Goal: Task Accomplishment & Management: Use online tool/utility

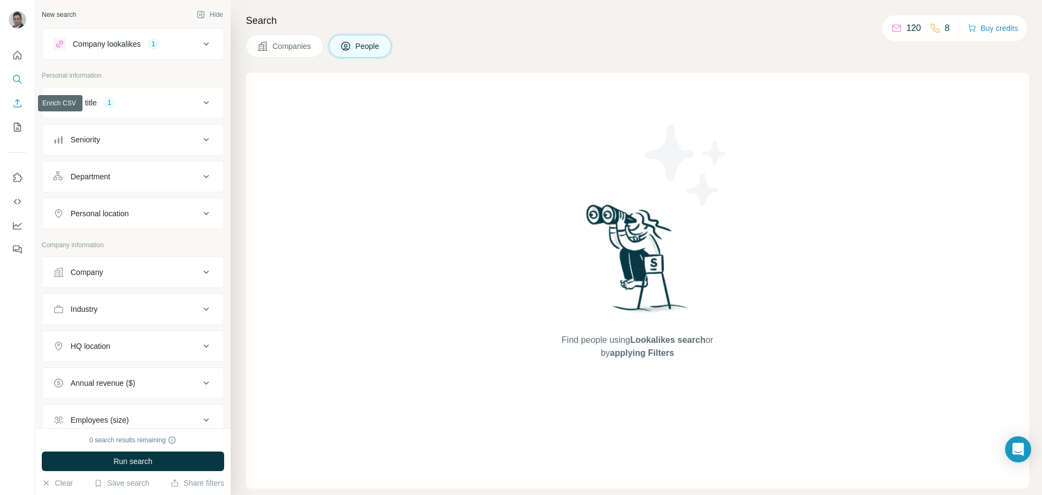
click at [17, 104] on icon "Enrich CSV" at bounding box center [17, 103] width 11 height 11
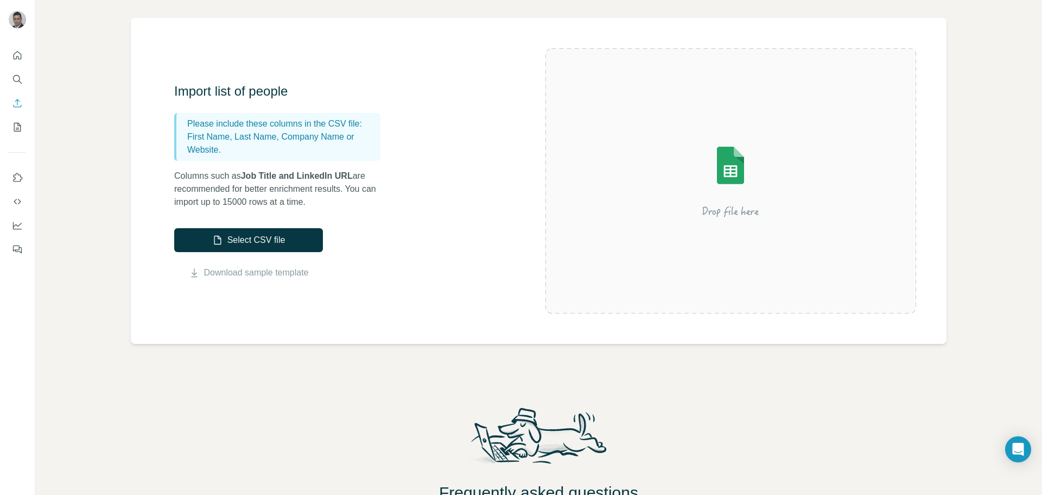
scroll to position [54, 0]
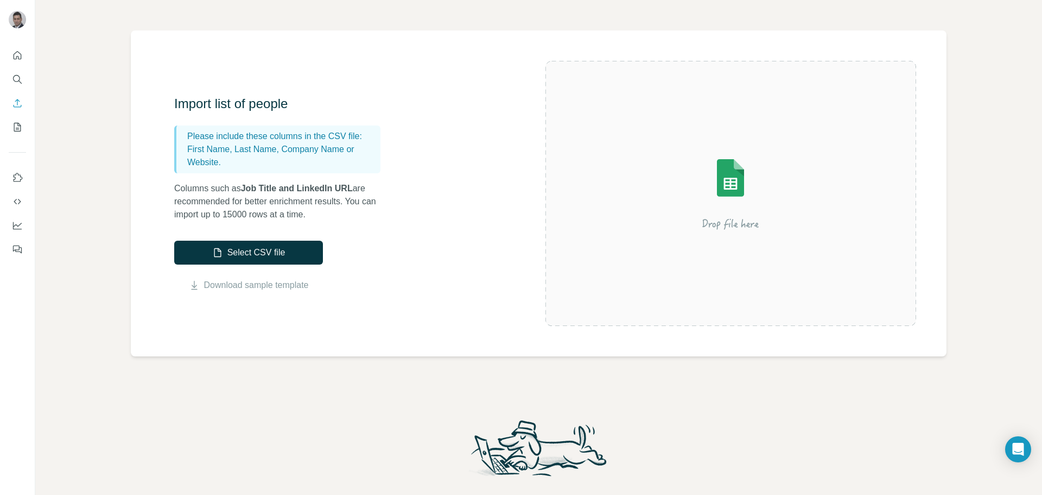
click at [719, 182] on img at bounding box center [730, 193] width 195 height 130
click at [719, 175] on img at bounding box center [730, 193] width 195 height 130
click at [282, 246] on button "Select CSV file" at bounding box center [248, 253] width 149 height 24
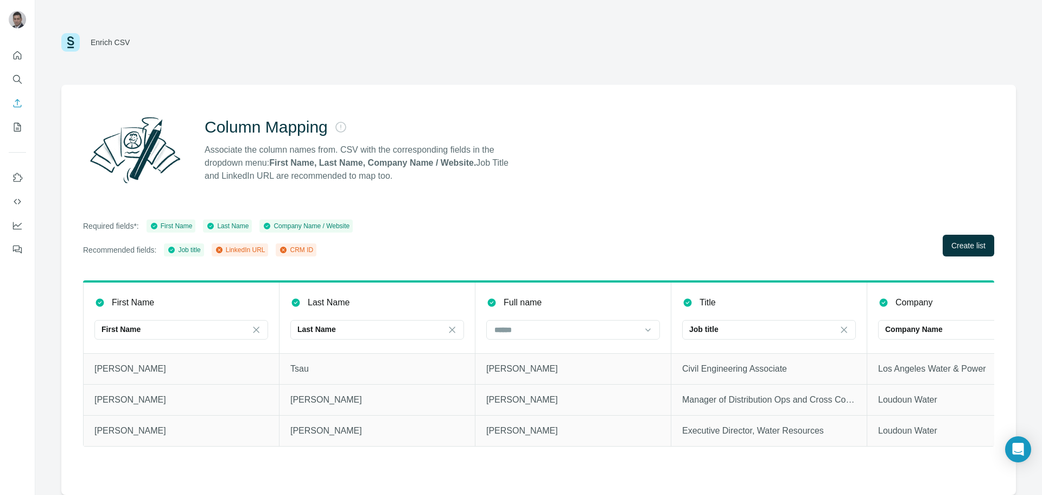
scroll to position [0, 0]
click at [647, 325] on icon at bounding box center [648, 329] width 11 height 11
click at [564, 332] on input at bounding box center [565, 330] width 143 height 12
click at [491, 301] on icon at bounding box center [492, 302] width 8 height 8
click at [494, 305] on icon at bounding box center [492, 302] width 8 height 8
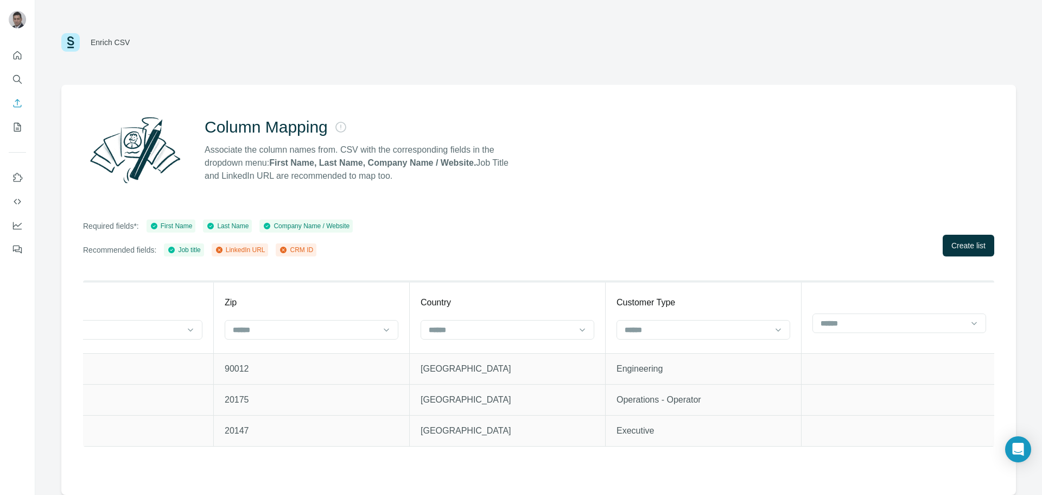
scroll to position [0, 1637]
click at [573, 330] on div at bounding box center [505, 330] width 174 height 20
click at [792, 220] on div "Required fields*: First Name Last Name Company Name / Website Recommended field…" at bounding box center [539, 237] width 912 height 37
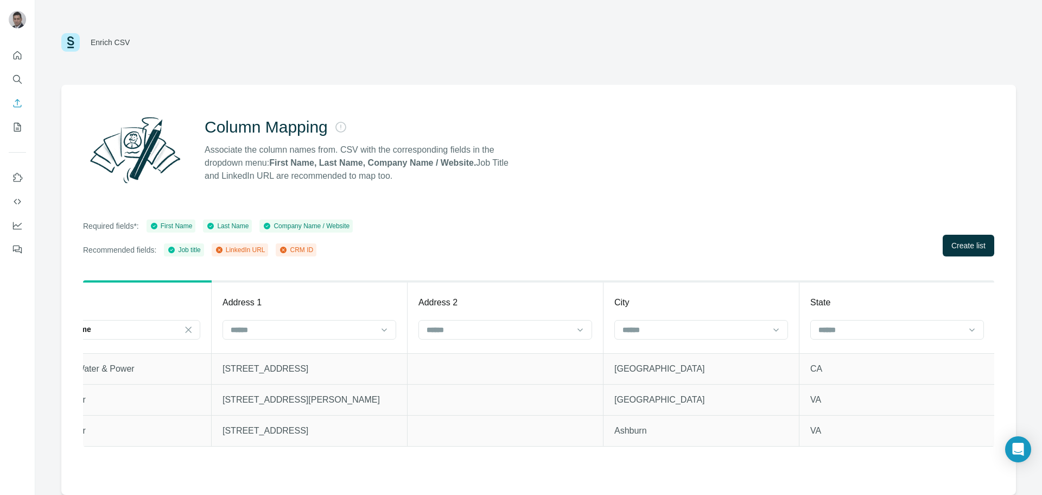
scroll to position [0, 931]
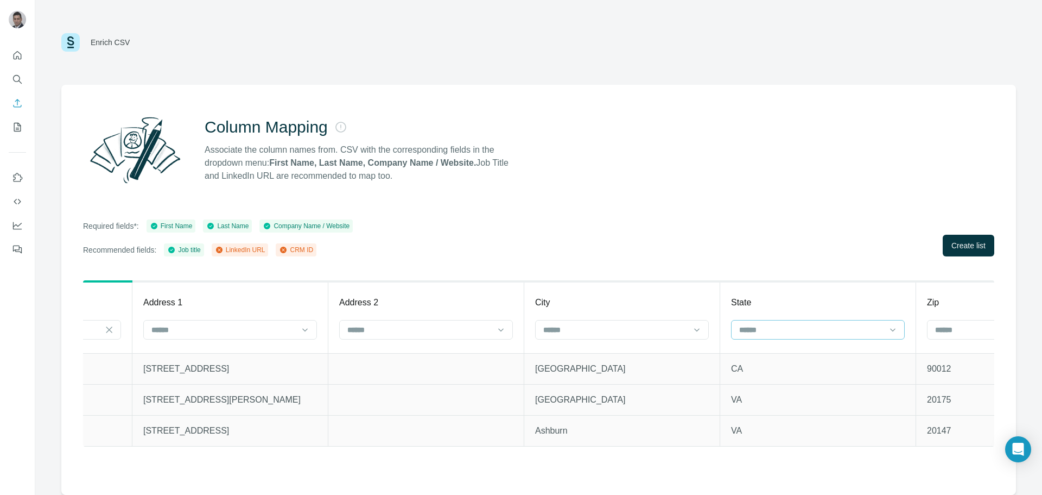
click at [872, 333] on div at bounding box center [811, 329] width 147 height 18
click at [885, 324] on div at bounding box center [885, 324] width 0 height 0
click at [963, 241] on span "Create list" at bounding box center [969, 245] width 34 height 11
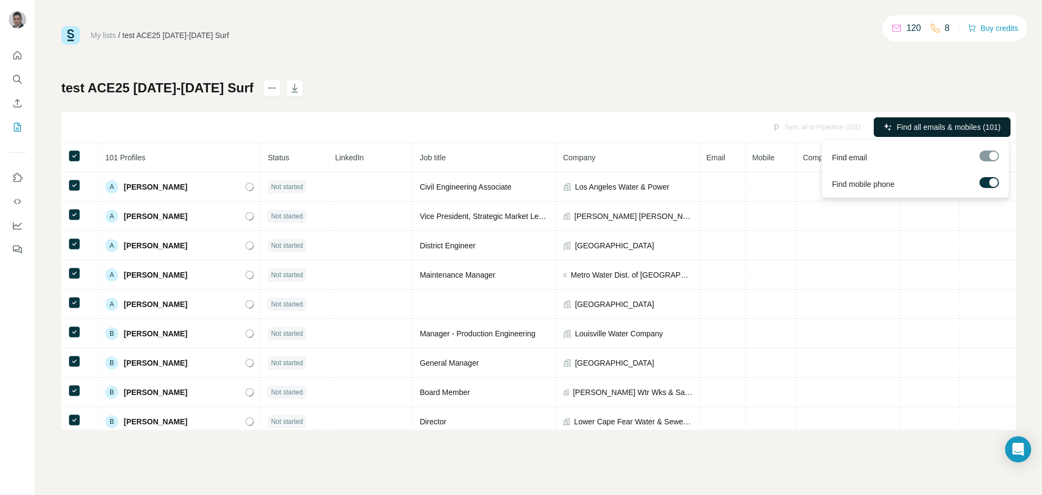
click at [977, 128] on span "Find all emails & mobiles (101)" at bounding box center [949, 127] width 104 height 11
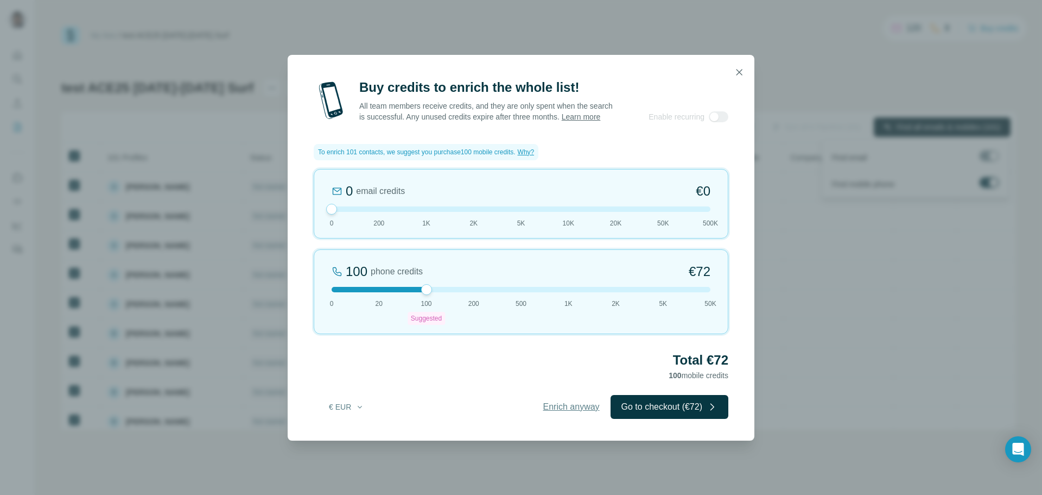
click at [572, 413] on span "Enrich anyway" at bounding box center [572, 406] width 56 height 13
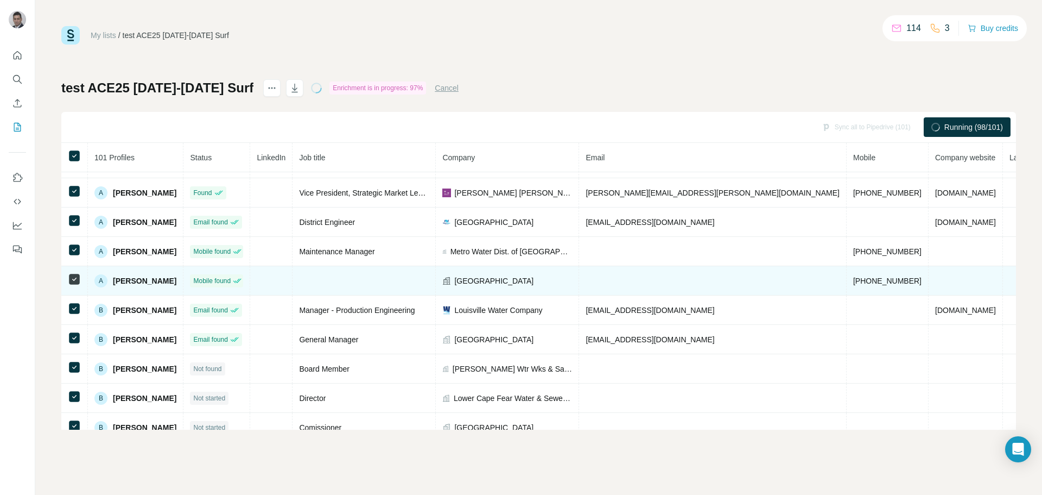
scroll to position [36, 0]
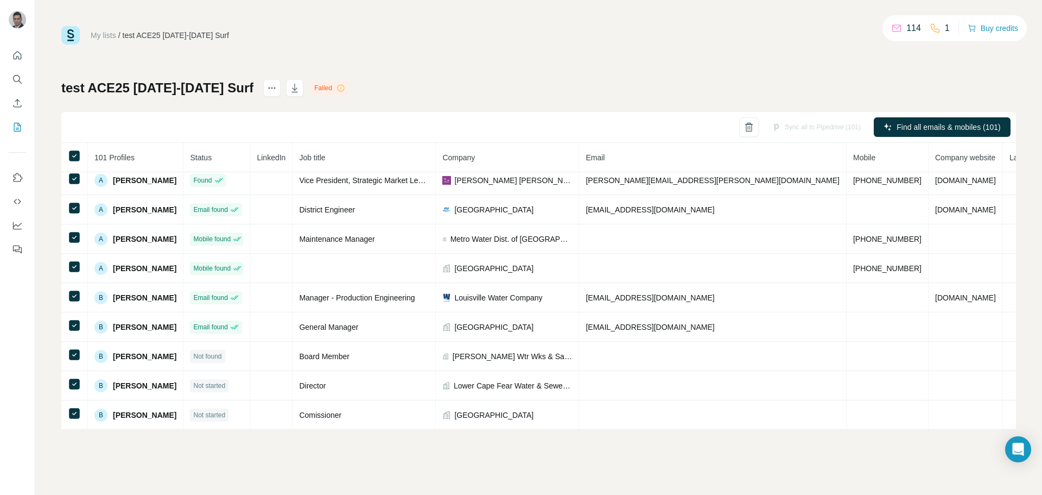
click at [645, 72] on div "My lists / test ACE25 [DATE]-[DATE] Surf 114 1 Buy credits test ACE25 [DATE]-[D…" at bounding box center [538, 227] width 955 height 403
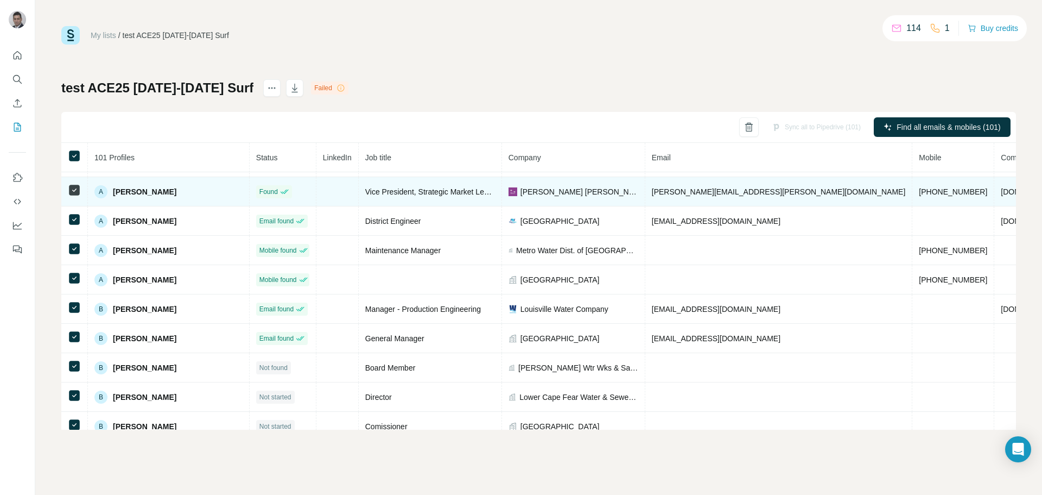
scroll to position [0, 0]
